Goal: Task Accomplishment & Management: Manage account settings

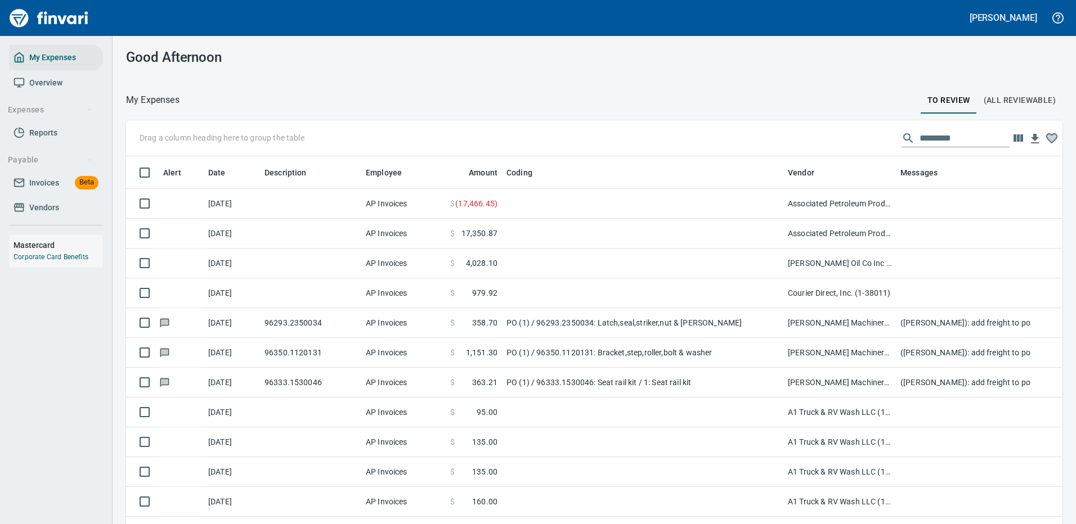
scroll to position [384, 911]
click at [926, 136] on input "text" at bounding box center [964, 138] width 90 height 18
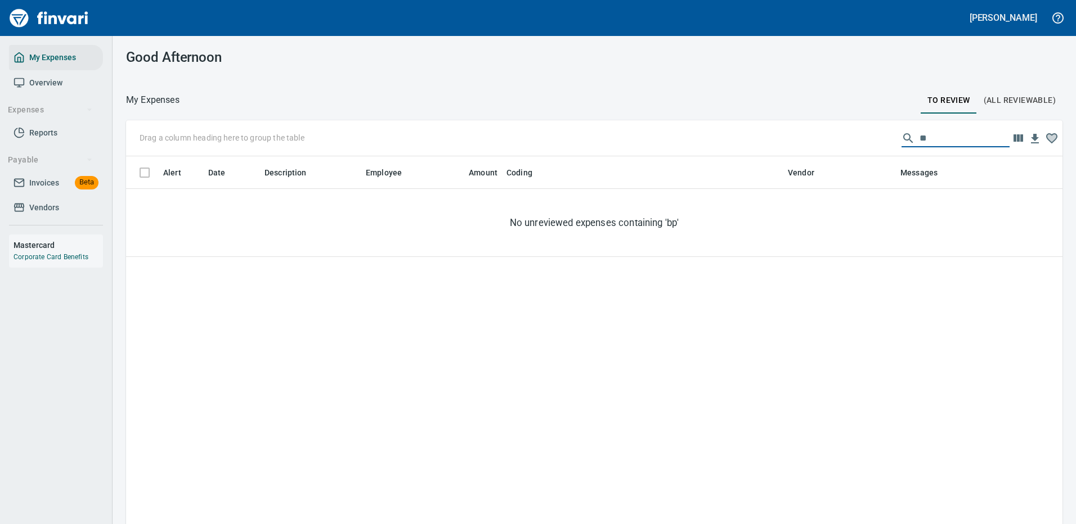
type input "*"
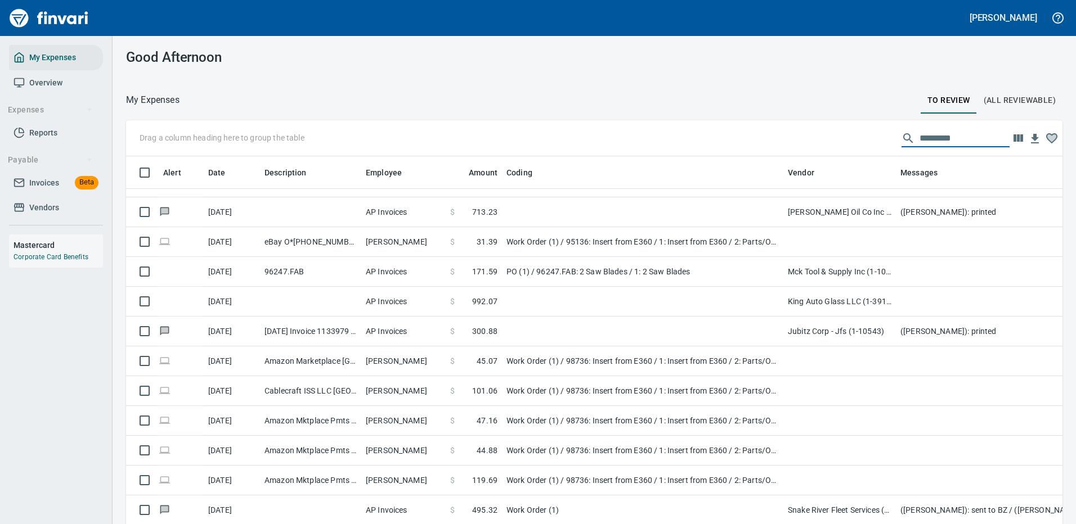
scroll to position [1182, 0]
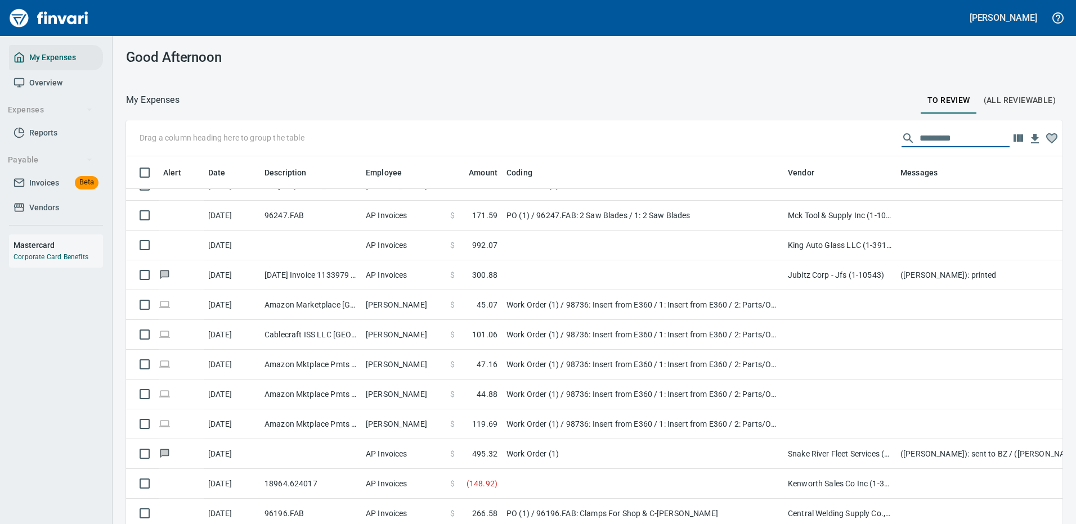
click at [919, 137] on input "text" at bounding box center [964, 138] width 90 height 18
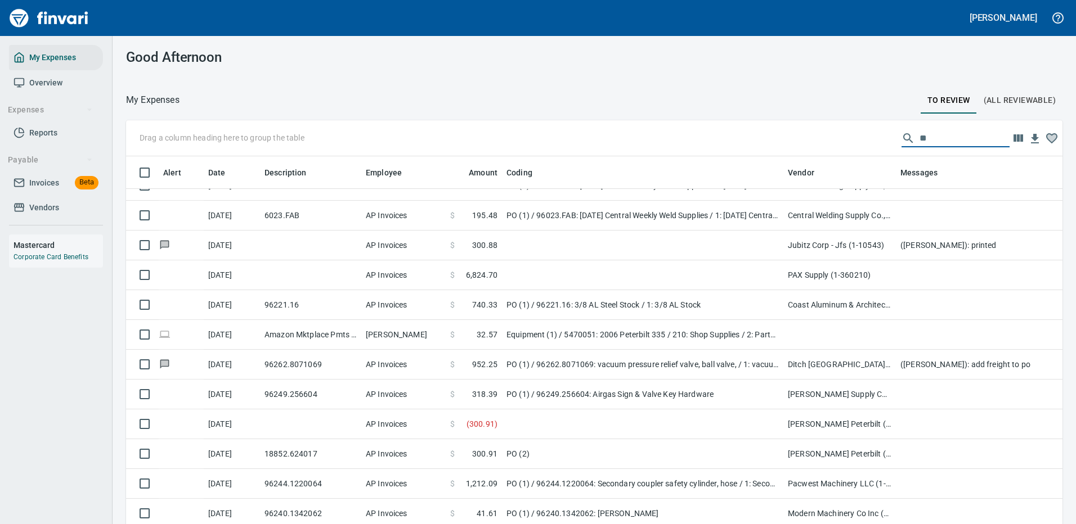
scroll to position [0, 0]
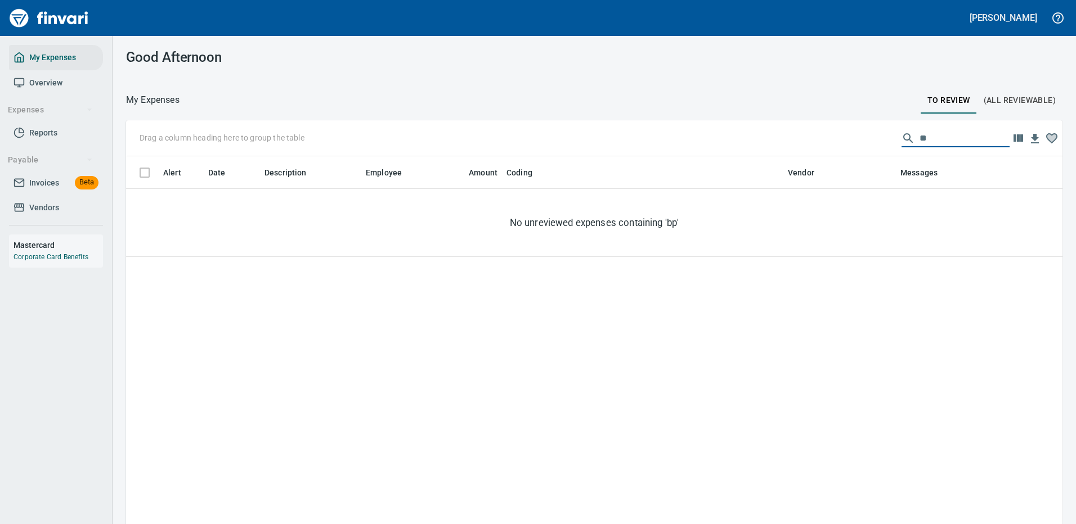
type input "**"
drag, startPoint x: 919, startPoint y: 136, endPoint x: 890, endPoint y: 140, distance: 29.6
click at [901, 140] on div "**" at bounding box center [955, 138] width 108 height 18
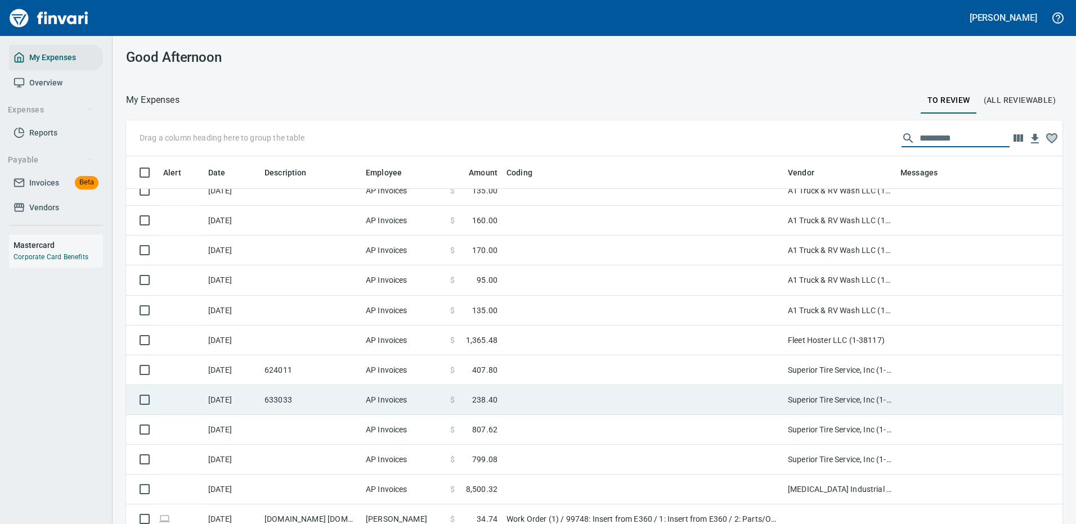
scroll to position [338, 0]
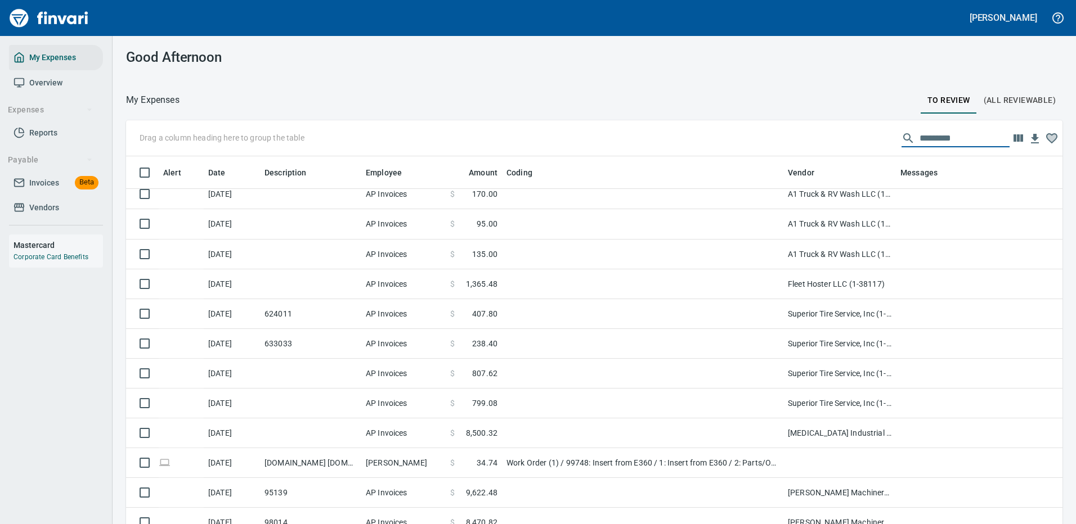
drag, startPoint x: 941, startPoint y: 134, endPoint x: 865, endPoint y: 142, distance: 76.9
click at [865, 142] on div "Drag a column heading here to group the table" at bounding box center [594, 138] width 936 height 36
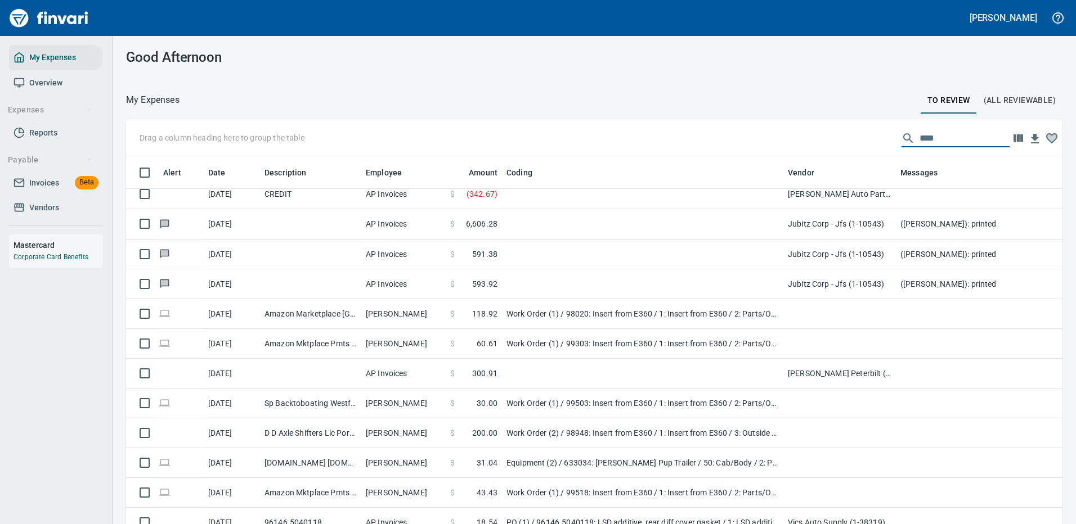
type input "*****"
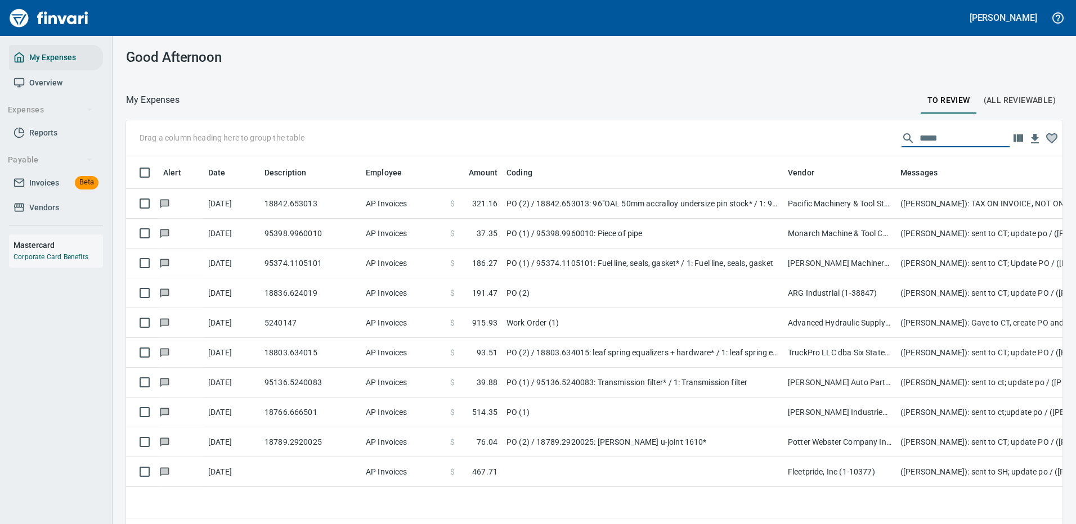
scroll to position [0, 0]
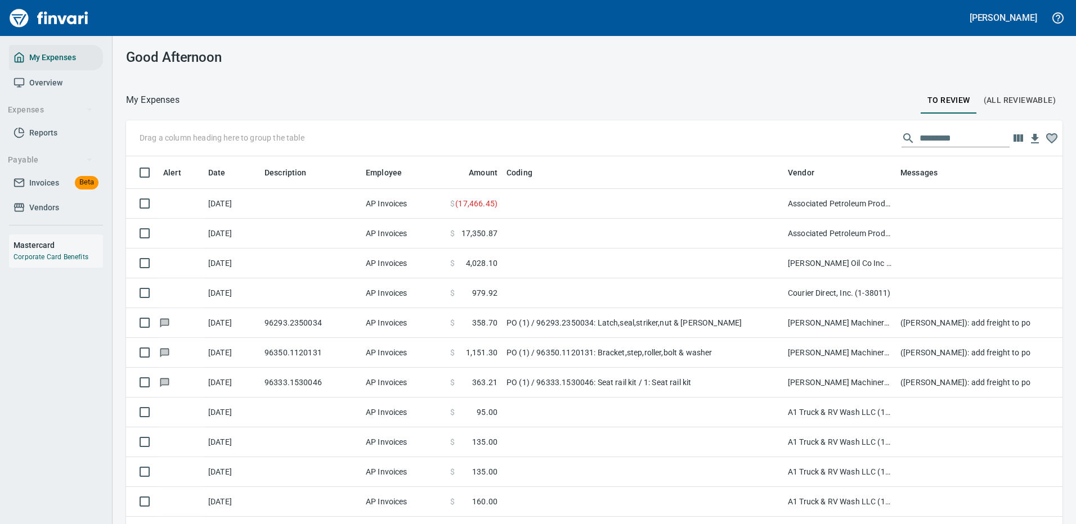
scroll to position [384, 911]
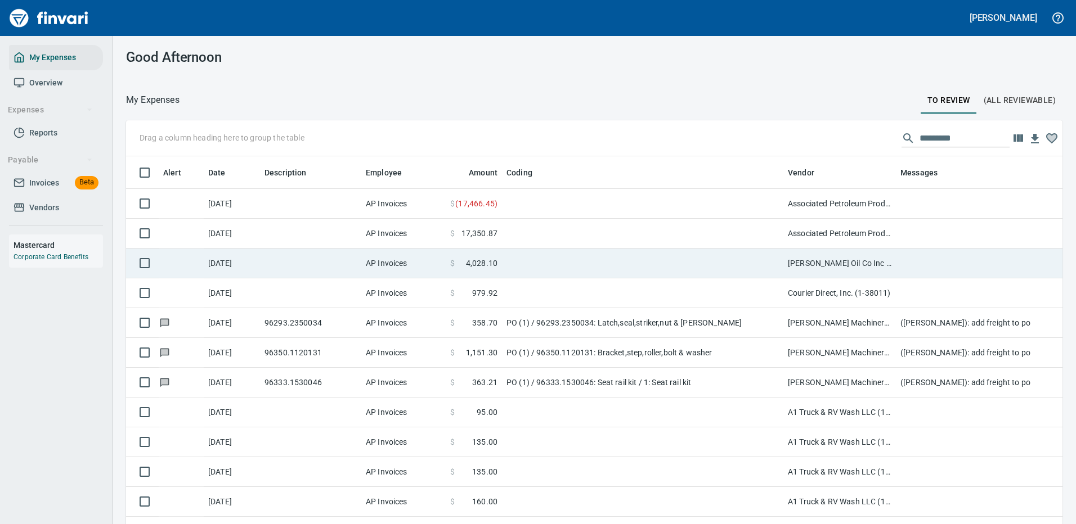
click at [578, 228] on td at bounding box center [642, 234] width 281 height 30
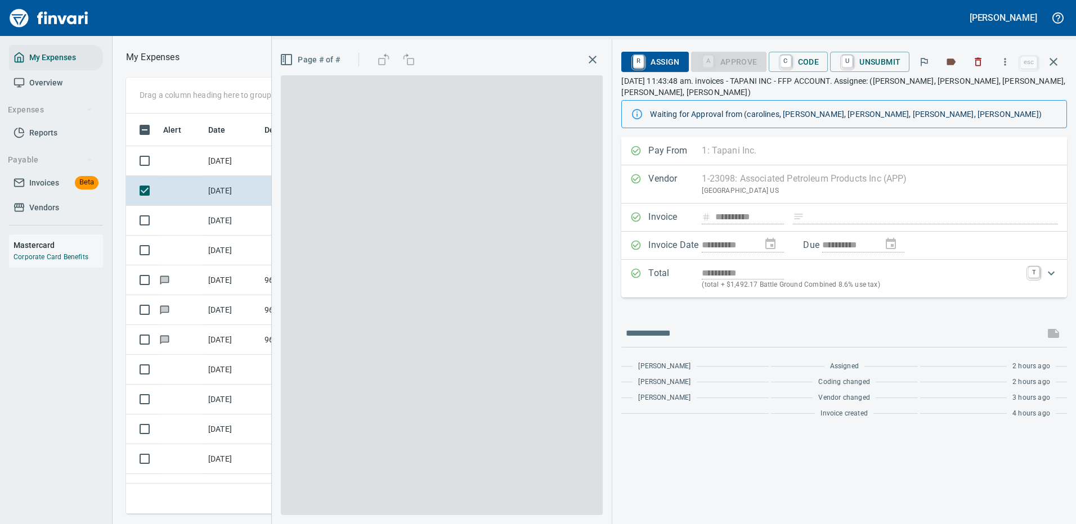
scroll to position [384, 638]
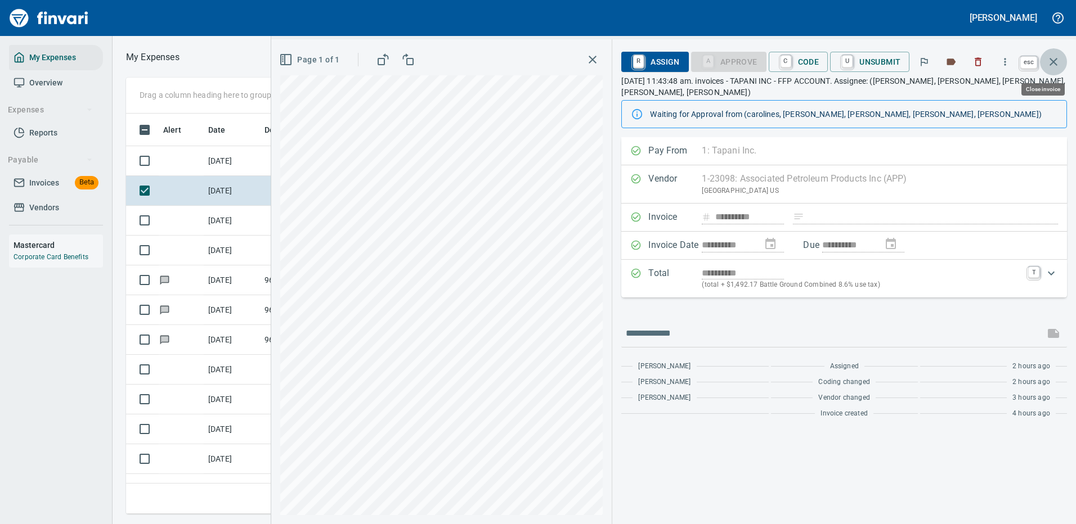
click at [1054, 61] on icon "button" at bounding box center [1053, 62] width 8 height 8
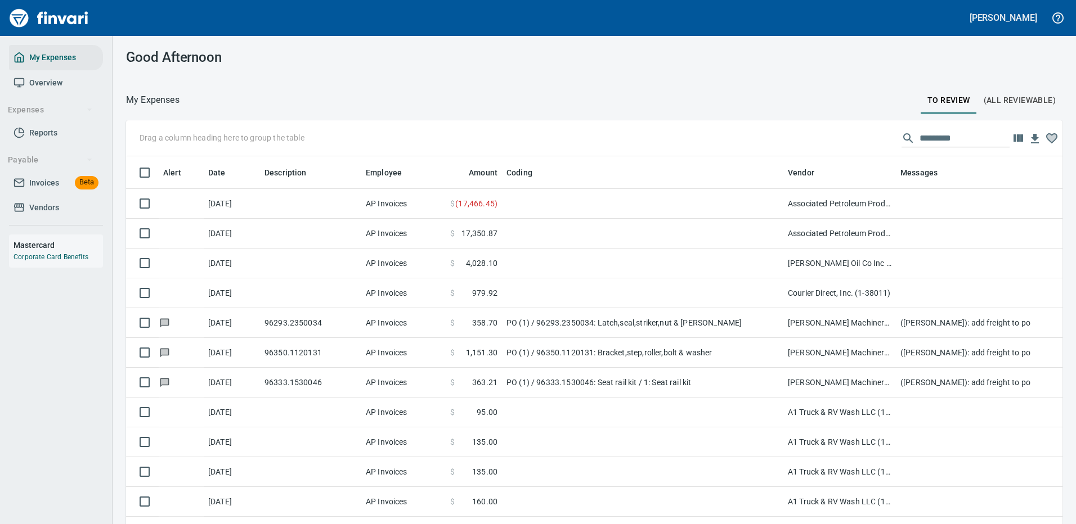
scroll to position [384, 911]
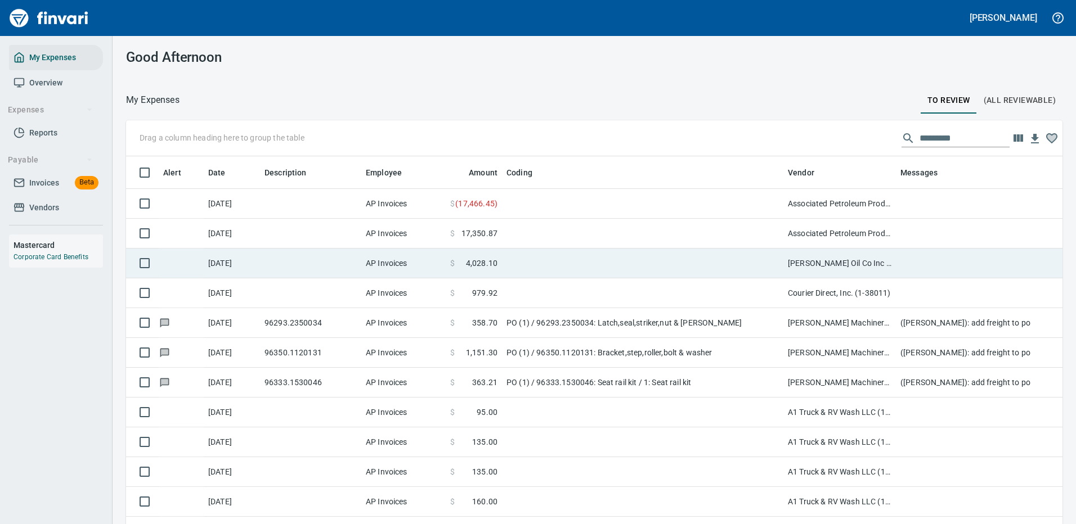
click at [519, 261] on td at bounding box center [642, 264] width 281 height 30
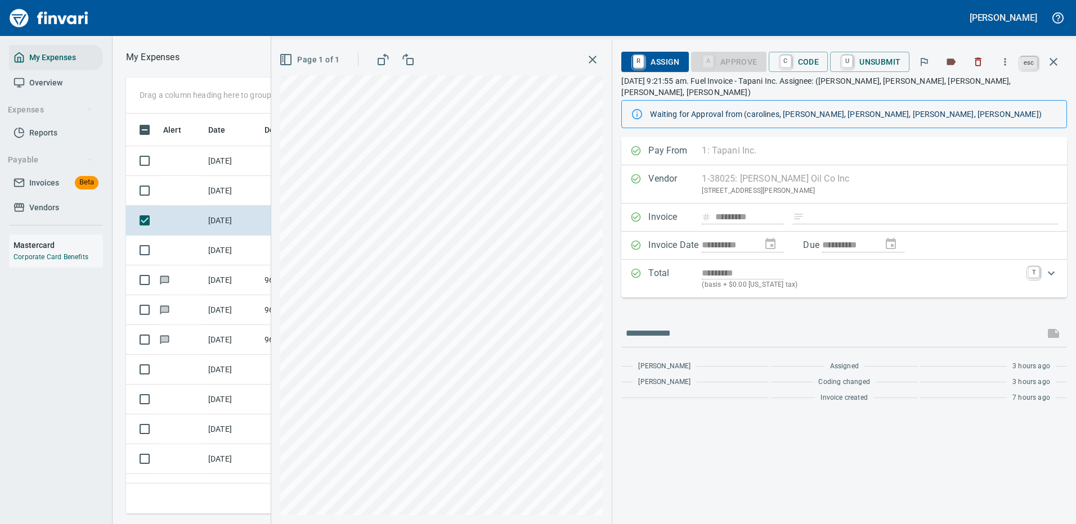
scroll to position [384, 638]
click at [1052, 59] on icon "button" at bounding box center [1054, 62] width 14 height 14
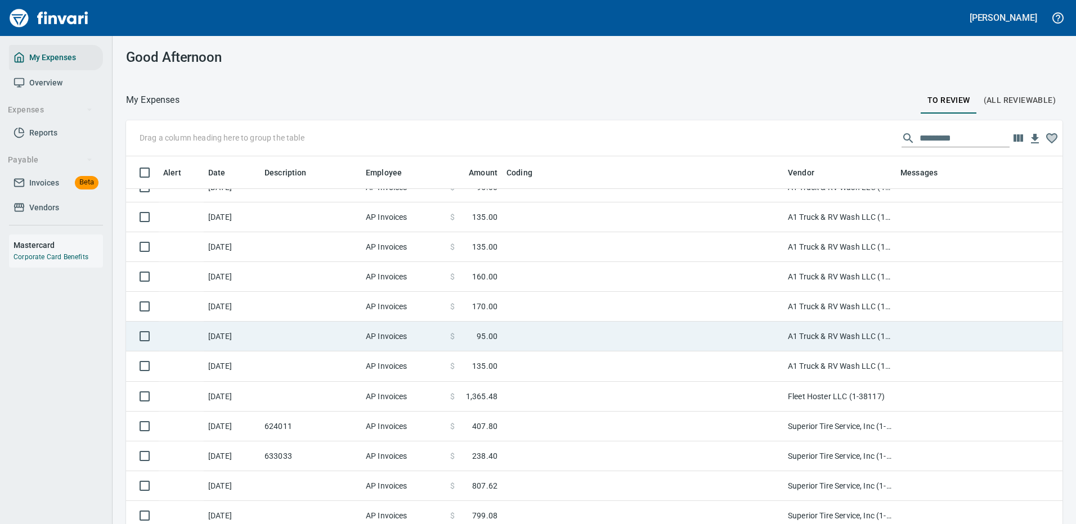
scroll to position [169, 0]
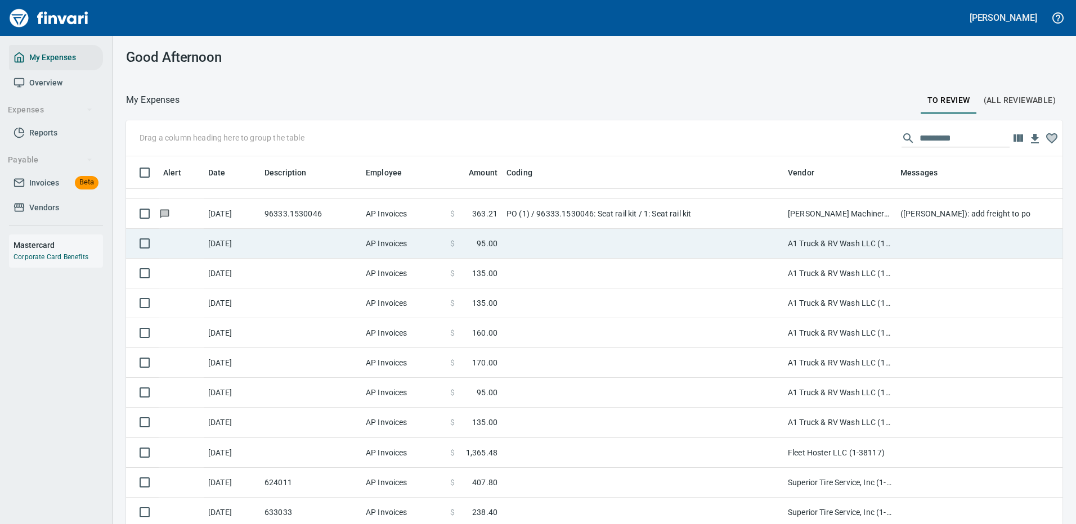
click at [564, 240] on td at bounding box center [642, 244] width 281 height 30
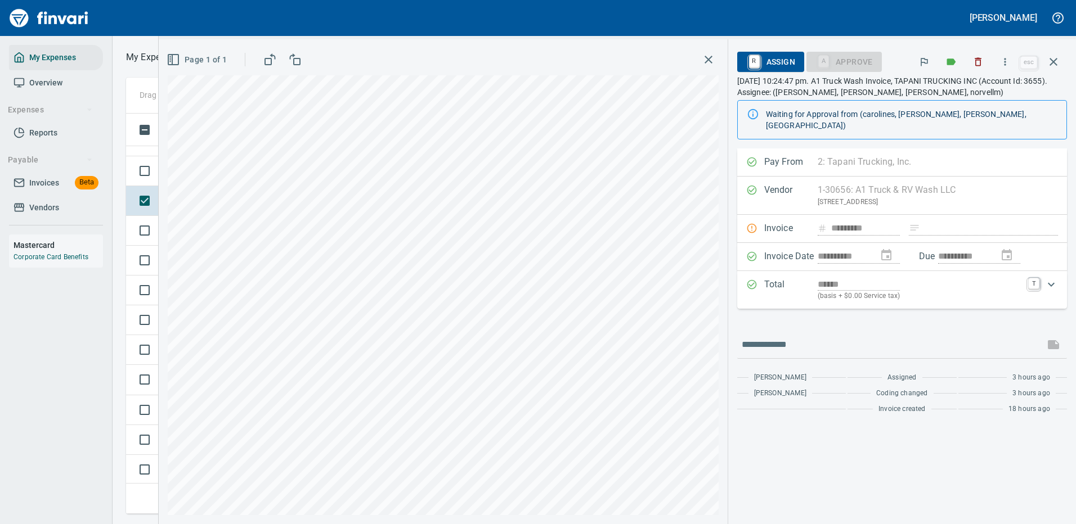
scroll to position [384, 638]
click at [708, 58] on icon "button" at bounding box center [709, 60] width 14 height 14
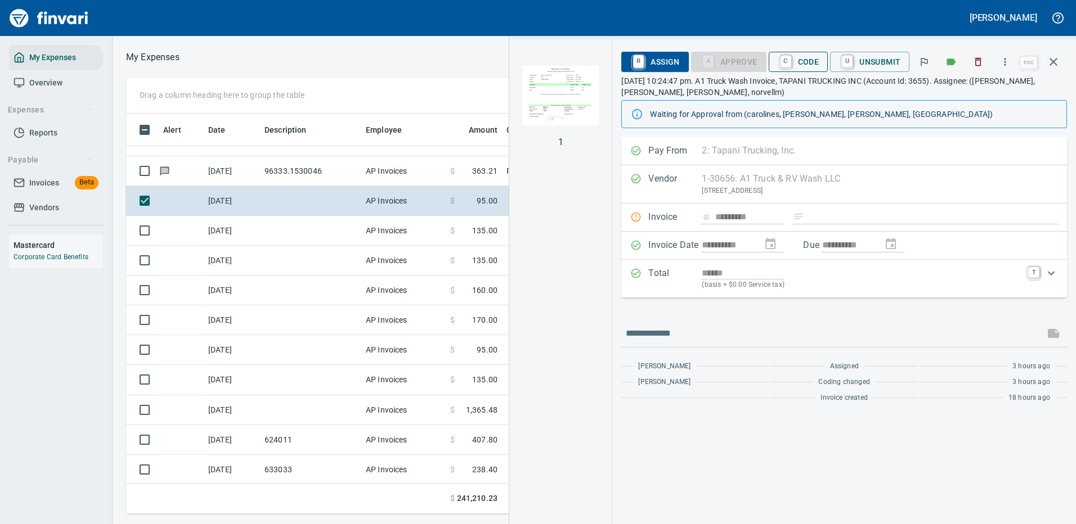
click at [801, 63] on span "C Code" at bounding box center [799, 61] width 42 height 19
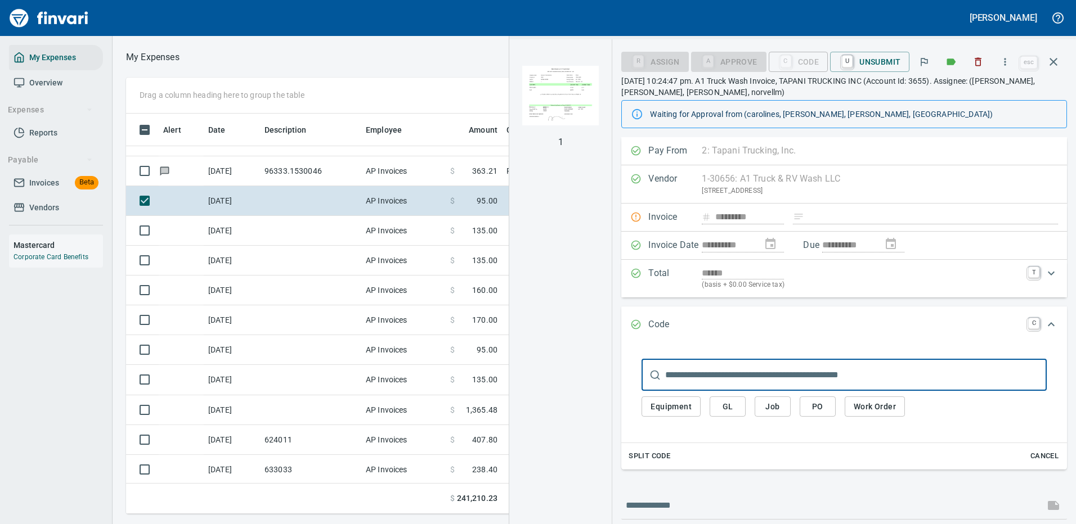
click at [657, 408] on span "Equipment" at bounding box center [670, 407] width 41 height 14
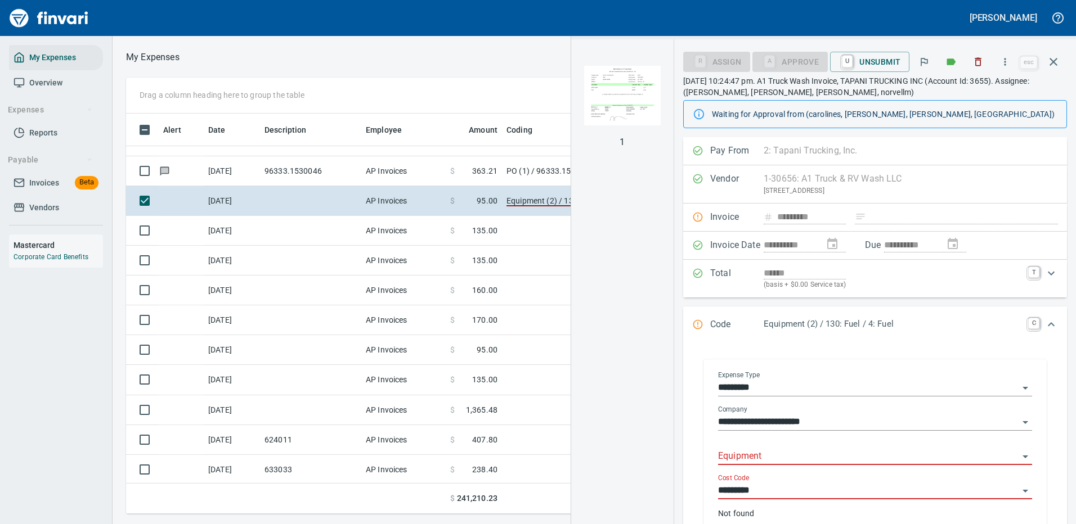
click at [771, 453] on input "Equipment" at bounding box center [868, 457] width 300 height 16
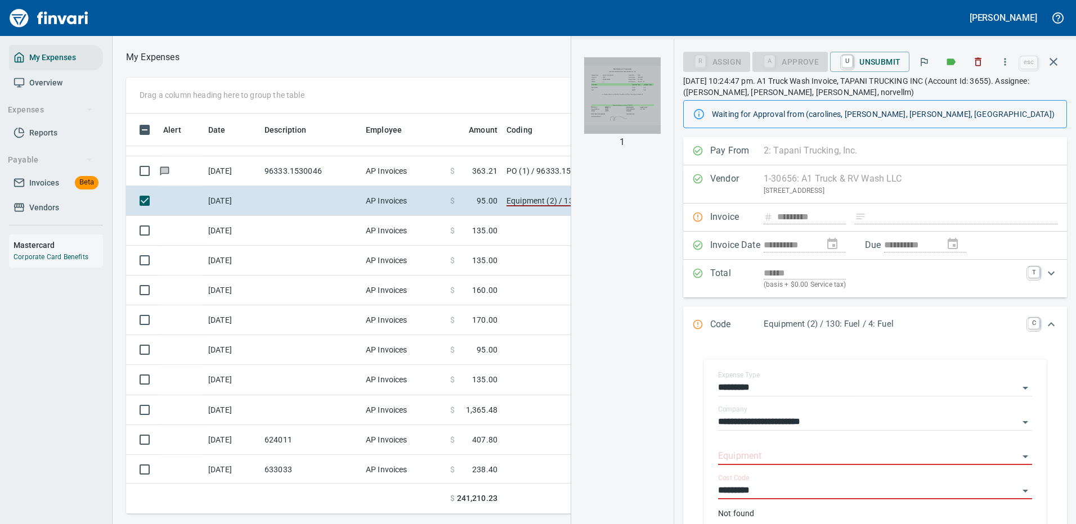
click at [612, 90] on img "button" at bounding box center [622, 95] width 77 height 77
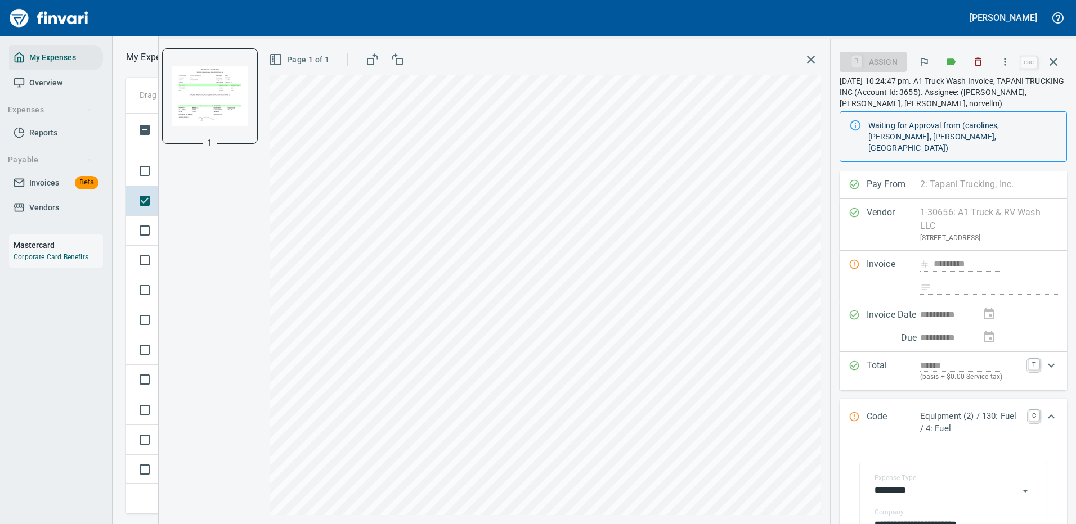
click at [931, 416] on p "Equipment (2) / 130: Fuel / 4: Fuel" at bounding box center [971, 422] width 102 height 25
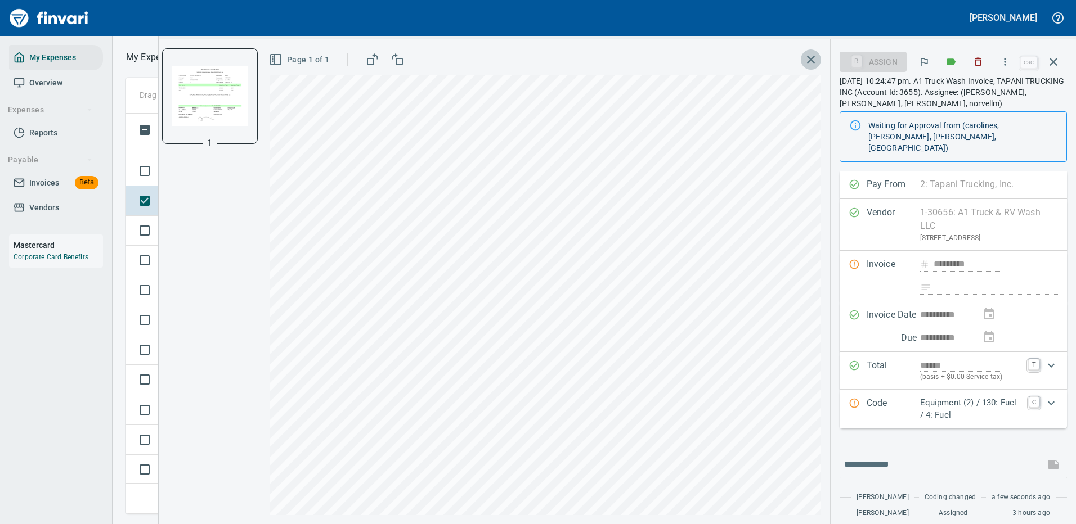
click at [808, 59] on icon "button" at bounding box center [811, 60] width 14 height 14
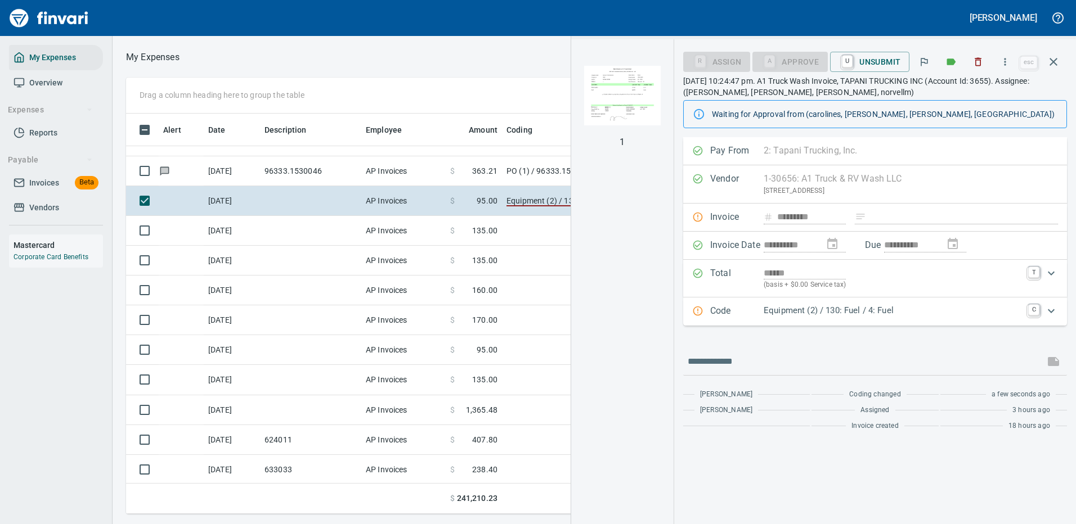
click at [815, 308] on p "Equipment (2) / 130: Fuel / 4: Fuel" at bounding box center [893, 310] width 258 height 13
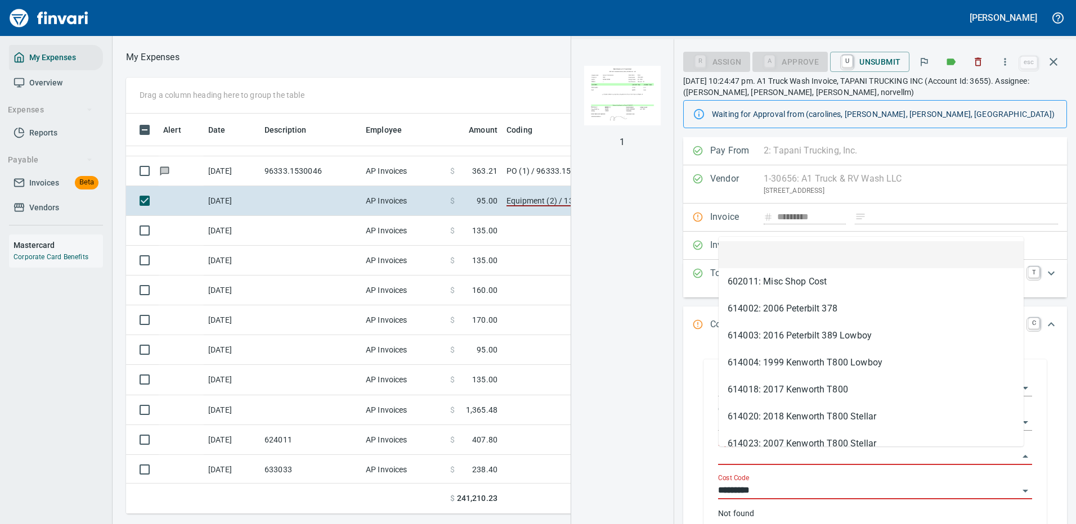
click at [737, 451] on input "Equipment" at bounding box center [868, 457] width 300 height 16
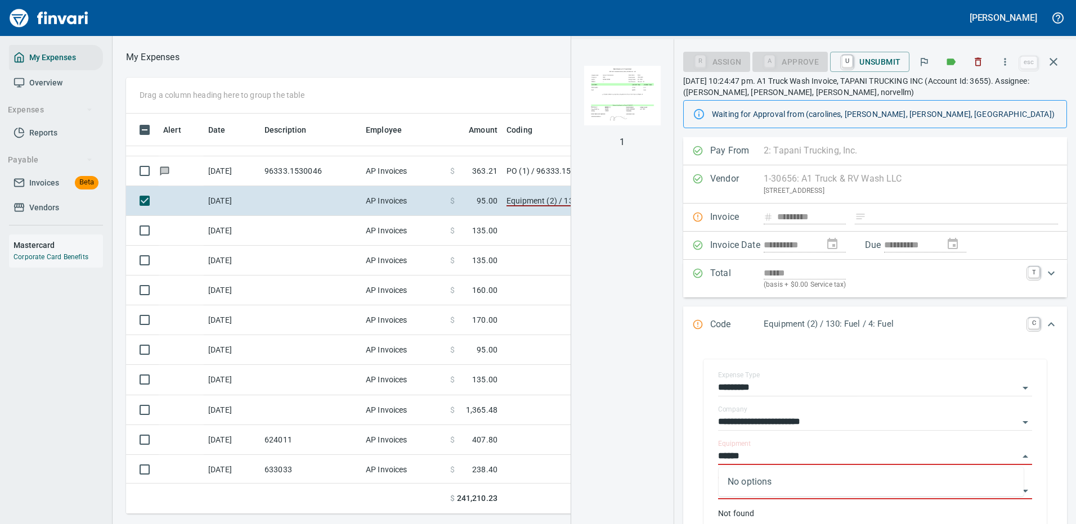
type input "******"
click at [617, 114] on img "button" at bounding box center [622, 95] width 77 height 77
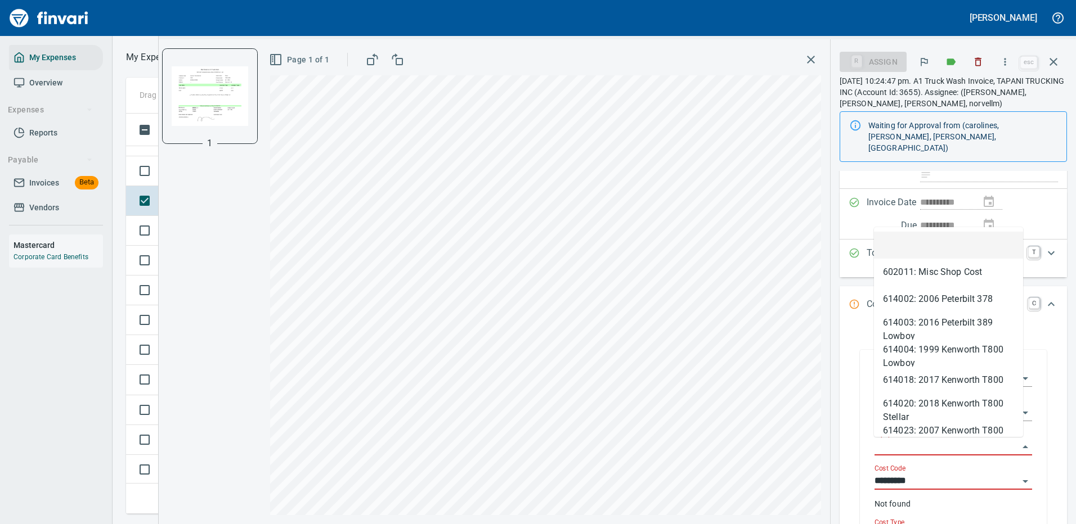
click at [887, 442] on input "Equipment" at bounding box center [946, 447] width 144 height 16
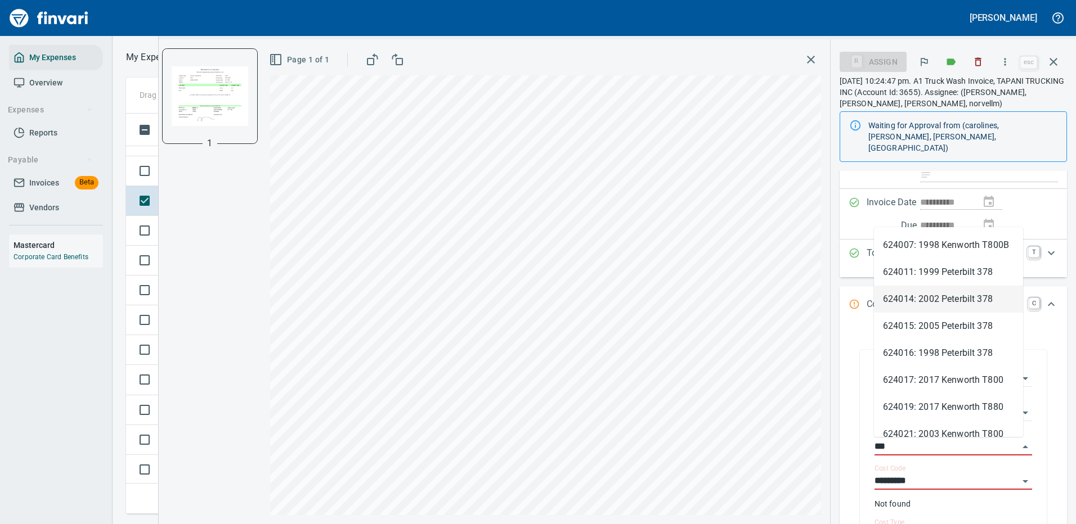
type input "***"
